Goal: Transaction & Acquisition: Purchase product/service

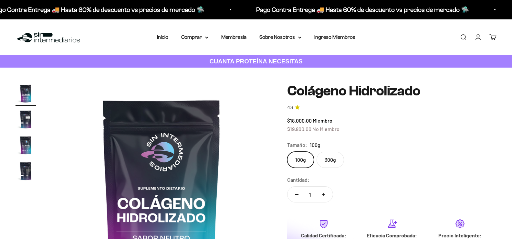
click at [196, 39] on summary "Comprar" at bounding box center [194, 37] width 27 height 8
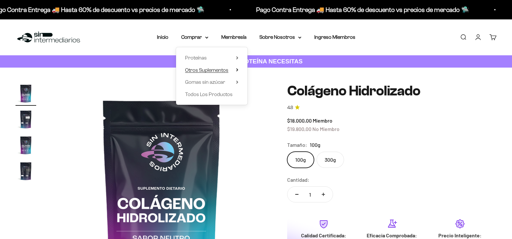
click at [200, 71] on span "Otros Suplementos" at bounding box center [206, 69] width 43 height 5
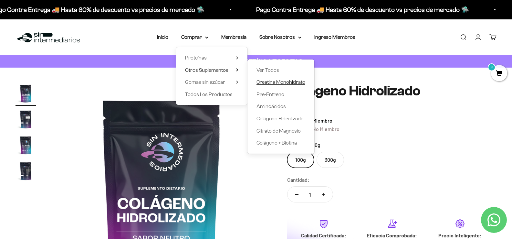
click at [275, 81] on span "Creatina Monohidrato" at bounding box center [280, 81] width 49 height 5
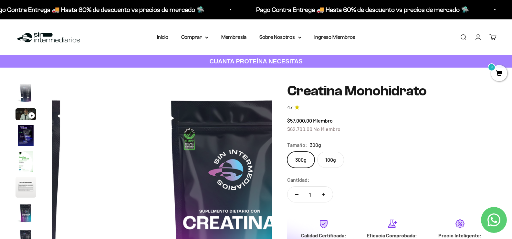
scroll to position [0, 1752]
click at [195, 37] on summary "Comprar" at bounding box center [194, 37] width 27 height 8
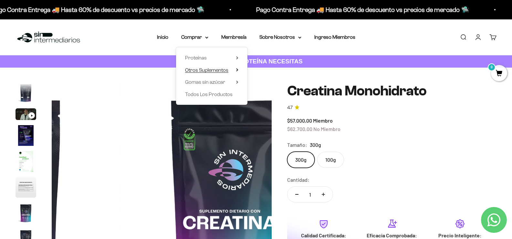
click at [198, 69] on span "Otros Suplementos" at bounding box center [206, 69] width 43 height 5
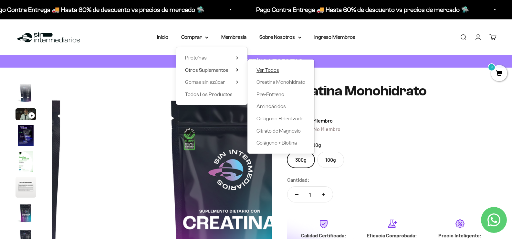
click at [275, 69] on span "Ver Todos" at bounding box center [267, 69] width 23 height 5
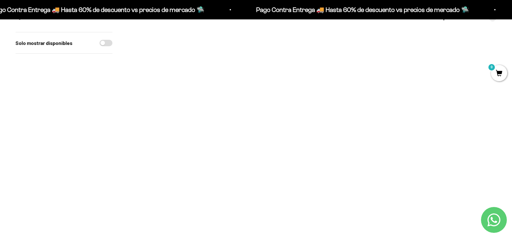
scroll to position [68, 0]
click at [512, 48] on section "Filtros Ordenar por Características Más vendidos Alfabéticamente, A-Z Alfabétic…" at bounding box center [256, 152] width 512 height 307
click at [229, 71] on img at bounding box center [236, 67] width 67 height 67
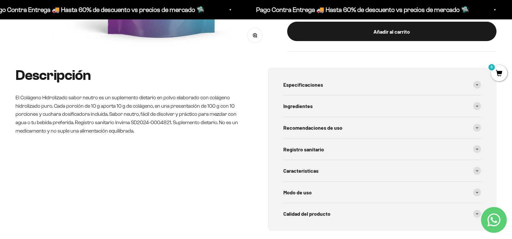
scroll to position [256, 0]
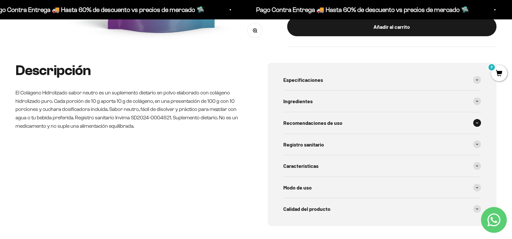
click at [333, 124] on span "Recomendaciones de uso" at bounding box center [312, 123] width 59 height 8
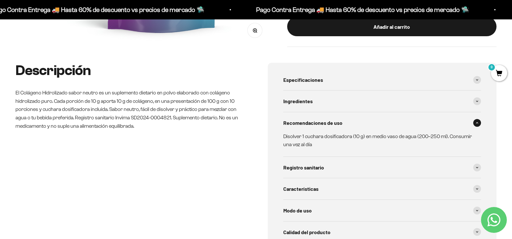
click at [333, 124] on span "Recomendaciones de uso" at bounding box center [312, 123] width 59 height 8
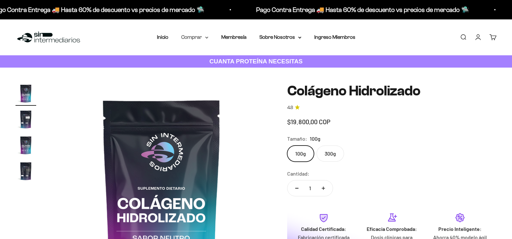
click at [199, 38] on summary "Comprar" at bounding box center [194, 37] width 27 height 8
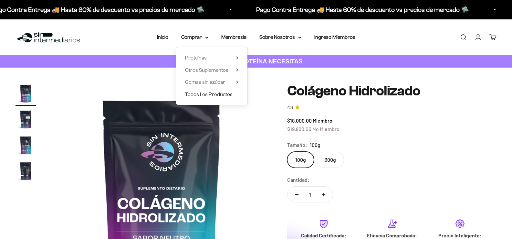
click at [202, 95] on span "Todos Los Productos" at bounding box center [208, 93] width 47 height 5
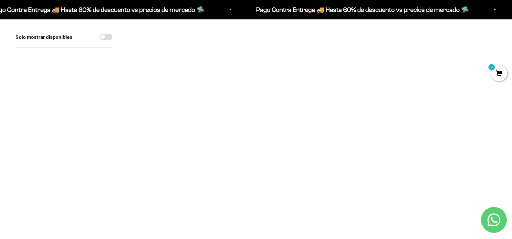
scroll to position [204, 0]
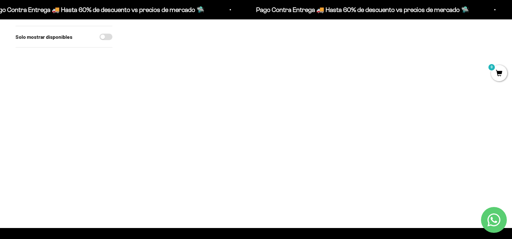
scroll to position [546, 0]
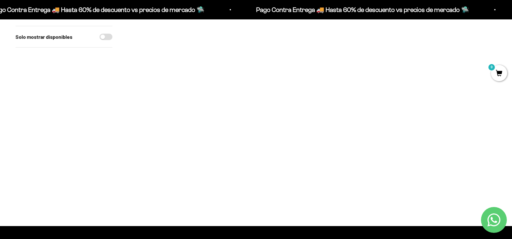
drag, startPoint x: 170, startPoint y: 123, endPoint x: 456, endPoint y: 115, distance: 286.6
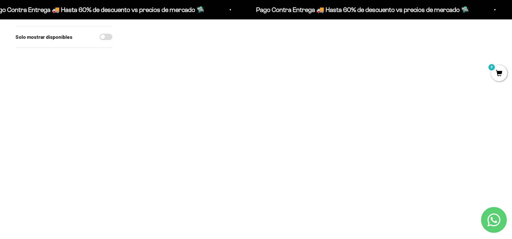
scroll to position [98, 0]
